Goal: Information Seeking & Learning: Learn about a topic

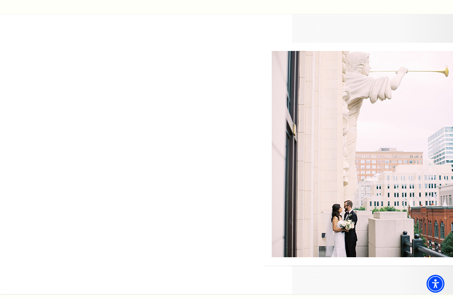
click at [326, 120] on img at bounding box center [359, 154] width 190 height 223
click at [378, 183] on img at bounding box center [359, 154] width 190 height 223
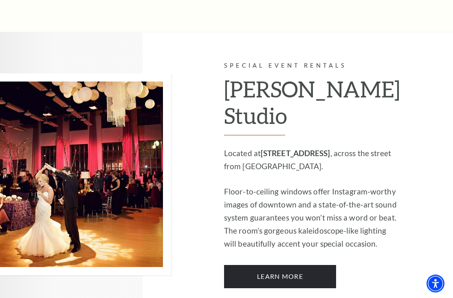
scroll to position [623, 0]
click at [311, 271] on link "Learn More" at bounding box center [280, 276] width 112 height 23
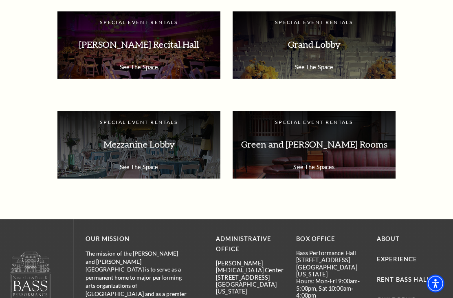
scroll to position [1365, 0]
click at [140, 166] on p "See The Space" at bounding box center [139, 166] width 147 height 7
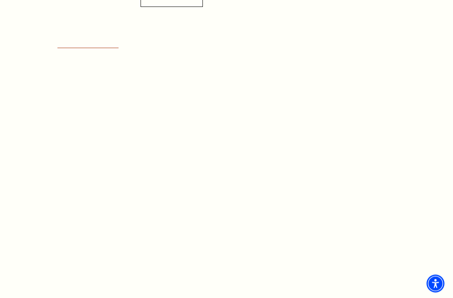
scroll to position [393, 0]
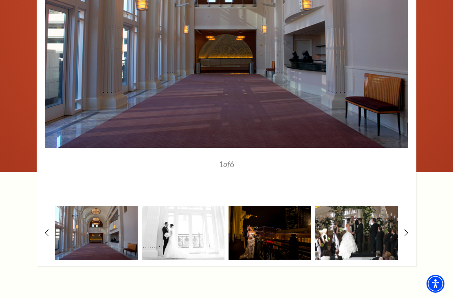
scroll to position [857, 0]
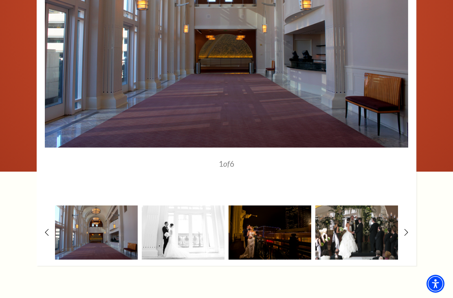
click at [189, 241] on img at bounding box center [183, 232] width 83 height 54
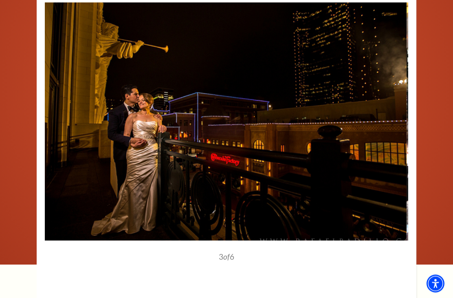
scroll to position [764, 0]
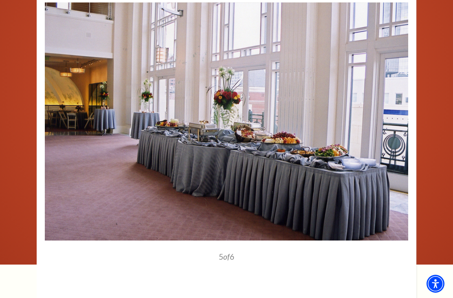
click at [389, 119] on img at bounding box center [227, 121] width 364 height 238
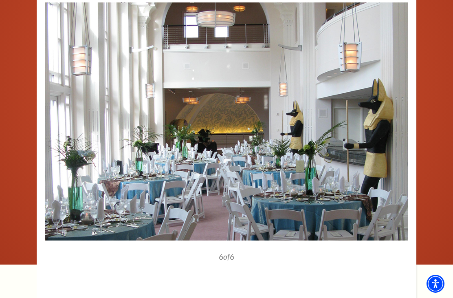
click at [391, 122] on img at bounding box center [227, 121] width 364 height 238
click at [390, 117] on img at bounding box center [227, 121] width 364 height 238
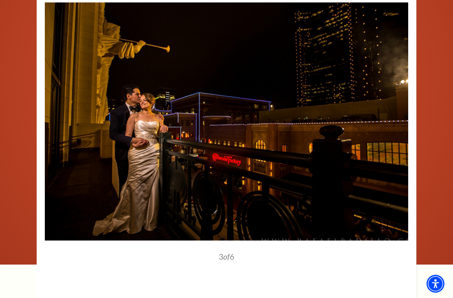
click at [402, 127] on img at bounding box center [227, 121] width 364 height 238
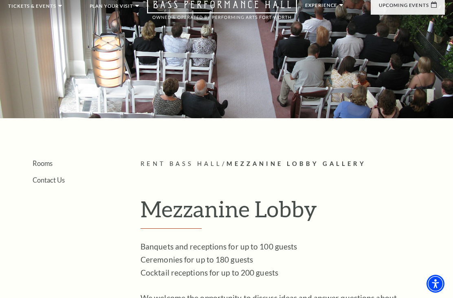
scroll to position [0, 0]
